Goal: Check status: Check status

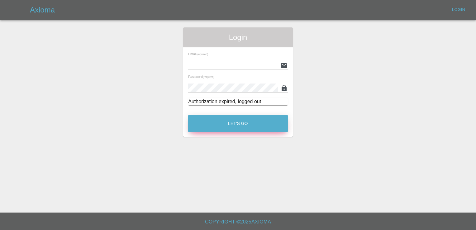
type input "[PERSON_NAME][EMAIL_ADDRESS][PERSON_NAME][DOMAIN_NAME]"
click at [235, 124] on button "Let's Go" at bounding box center [238, 123] width 100 height 17
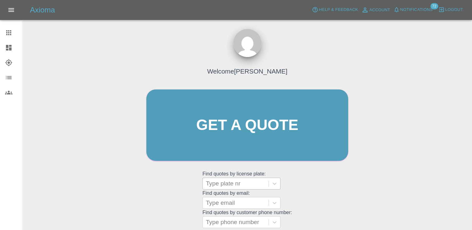
click at [231, 185] on div at bounding box center [236, 183] width 60 height 9
paste input "DT25WBV"
type input "DT25WBV"
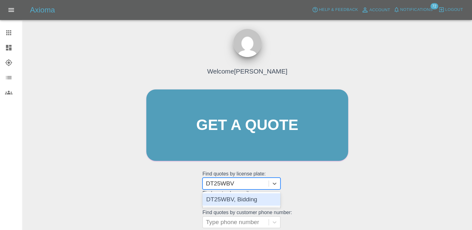
click at [232, 194] on div "DT25WBV, Bidding" at bounding box center [241, 199] width 78 height 12
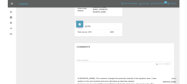
scroll to position [249, 0]
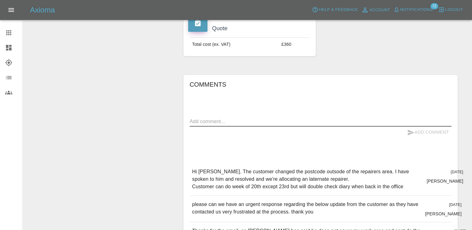
click at [325, 118] on textarea at bounding box center [321, 121] width 262 height 7
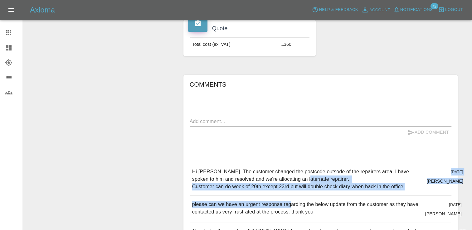
drag, startPoint x: 287, startPoint y: 170, endPoint x: 289, endPoint y: 179, distance: 9.2
